Goal: Information Seeking & Learning: Learn about a topic

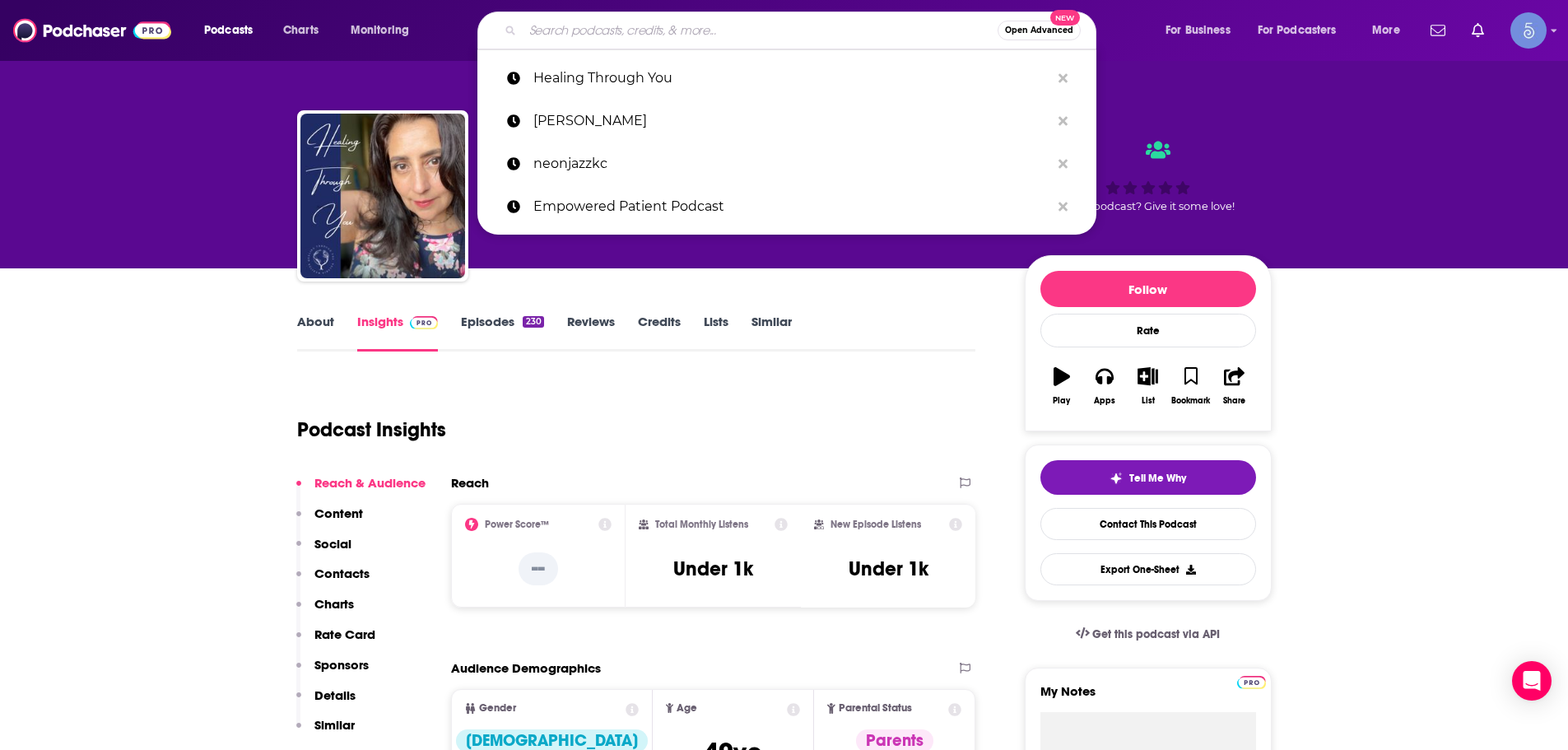
type input "The Energy Fix"
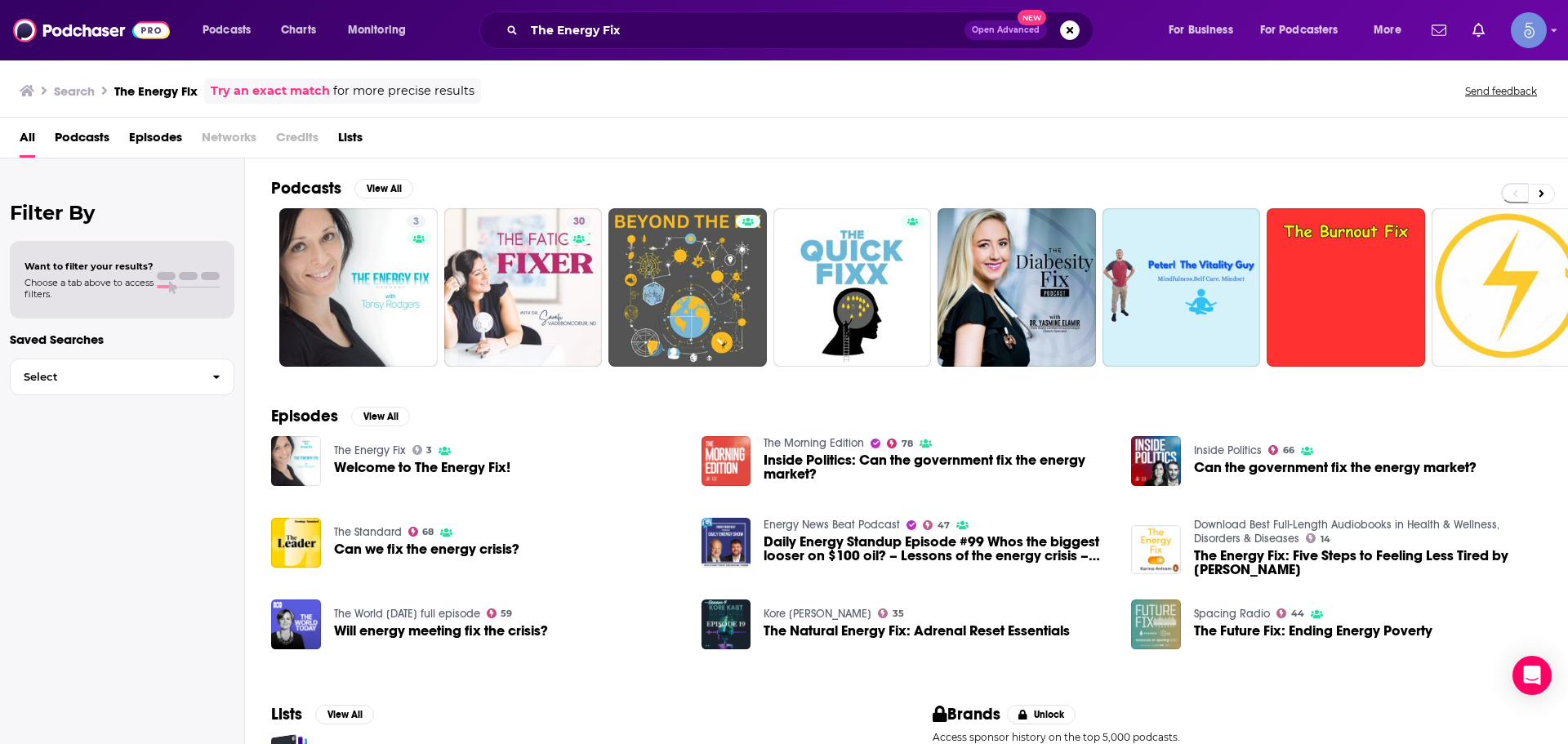
click at [274, 336] on div "3 30 + 113" at bounding box center [919, 286] width 1297 height 158
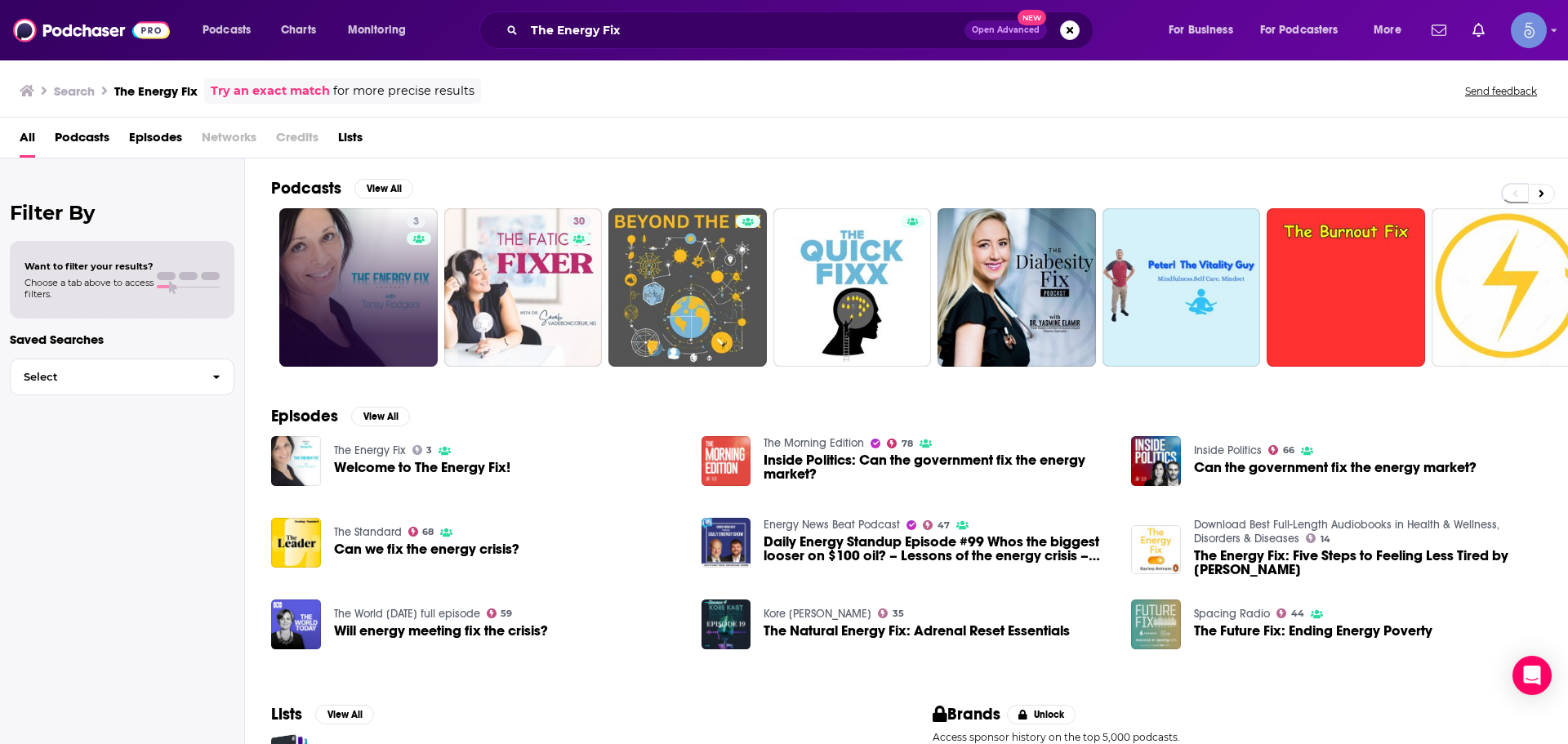
click at [317, 290] on link "3" at bounding box center [358, 286] width 158 height 158
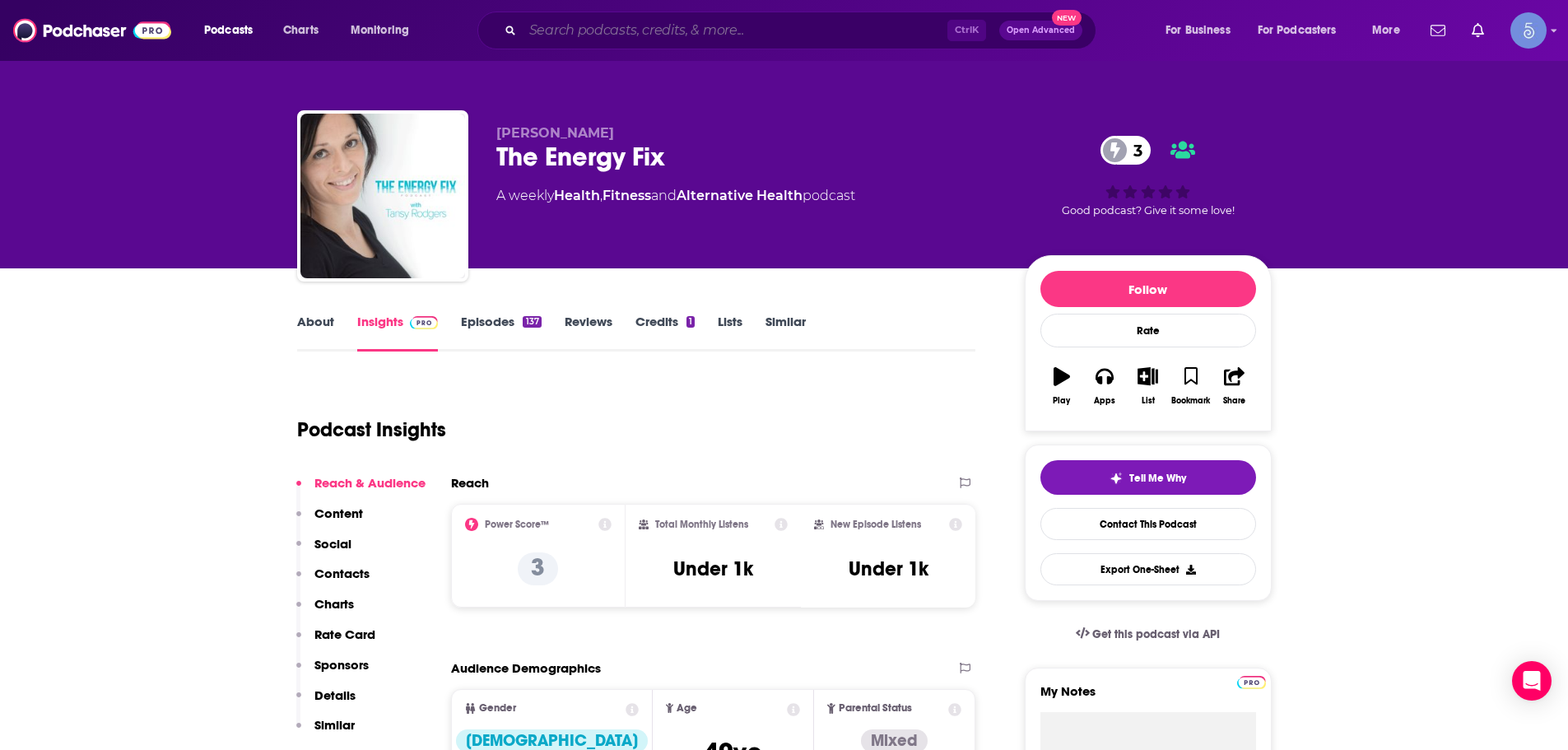
click at [574, 36] on input "Search podcasts, credits, & more..." at bounding box center [735, 30] width 425 height 26
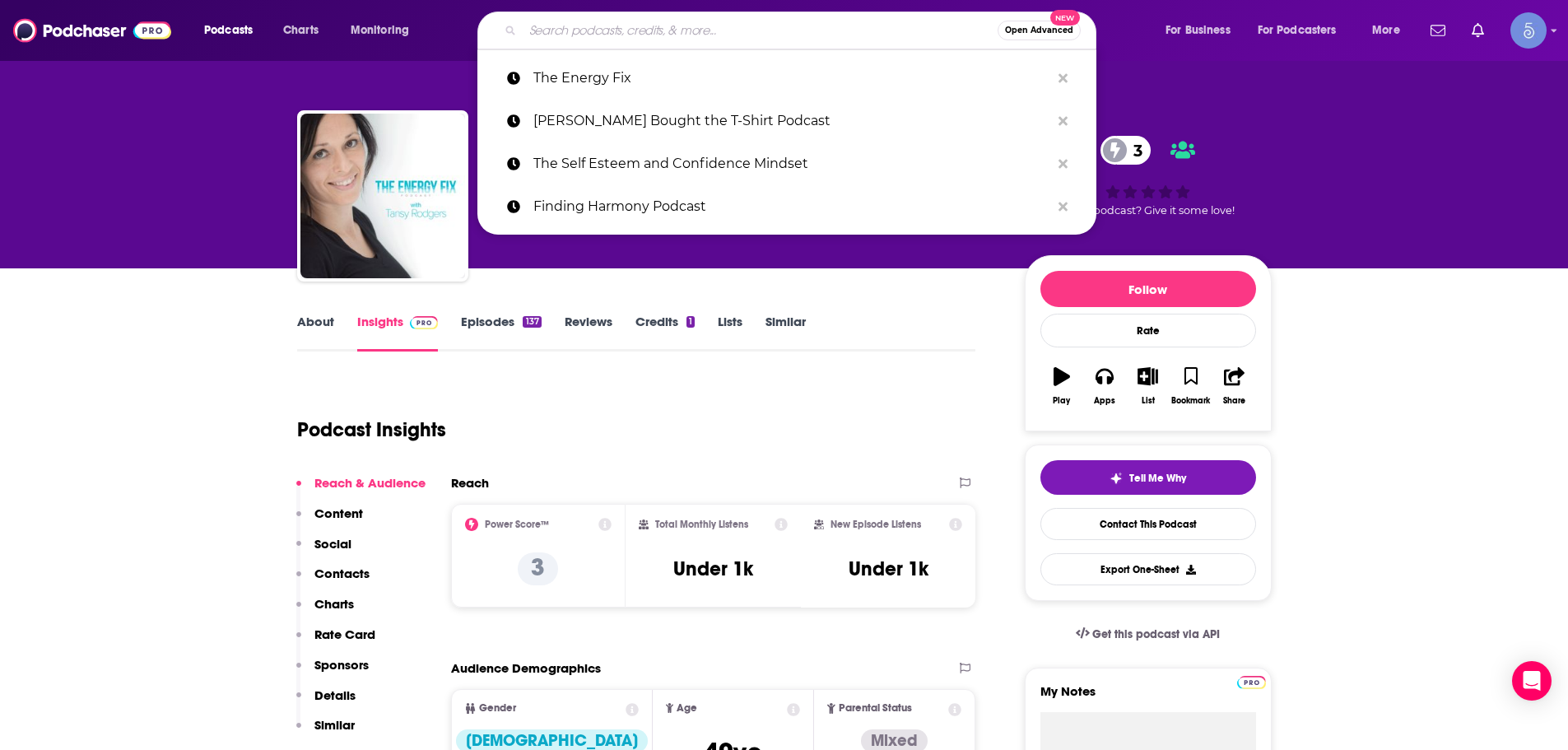
paste input "Modern Healthspan"
type input "Modern Healthspan"
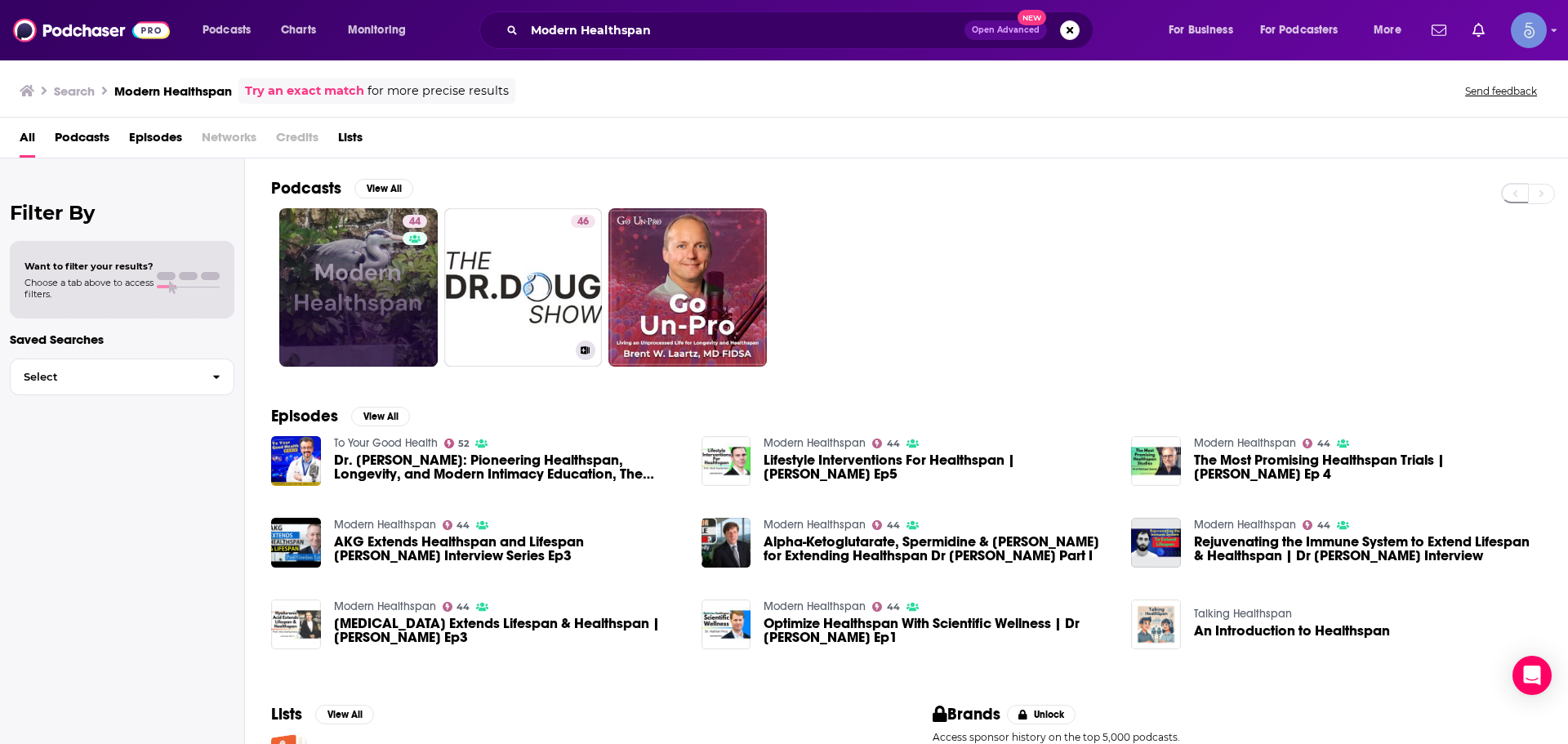
click at [384, 307] on link "44" at bounding box center [358, 286] width 158 height 158
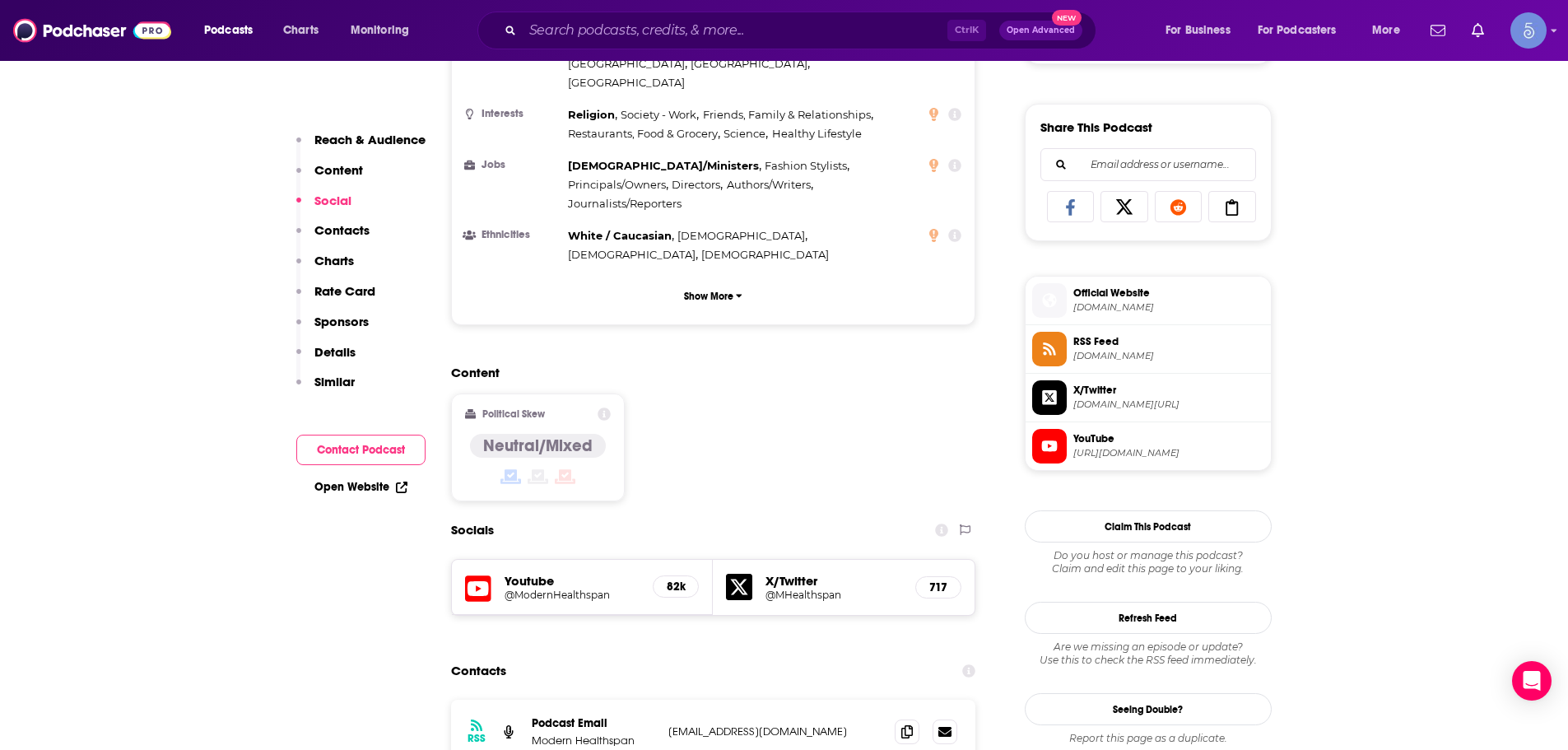
scroll to position [988, 0]
